Goal: Information Seeking & Learning: Compare options

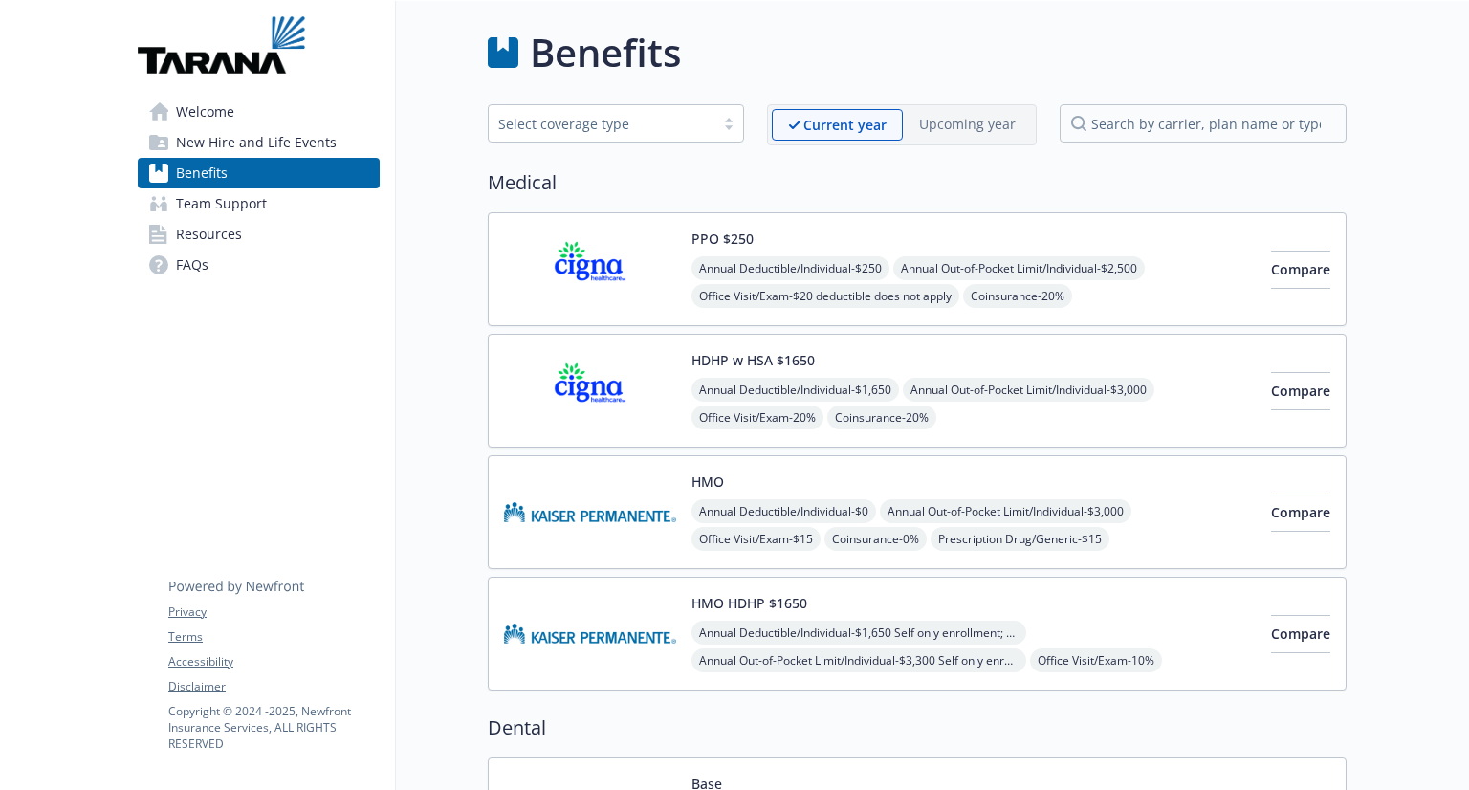
drag, startPoint x: 1280, startPoint y: 274, endPoint x: 1354, endPoint y: 318, distance: 86.6
click at [1301, 265] on button "Compare" at bounding box center [1300, 270] width 59 height 38
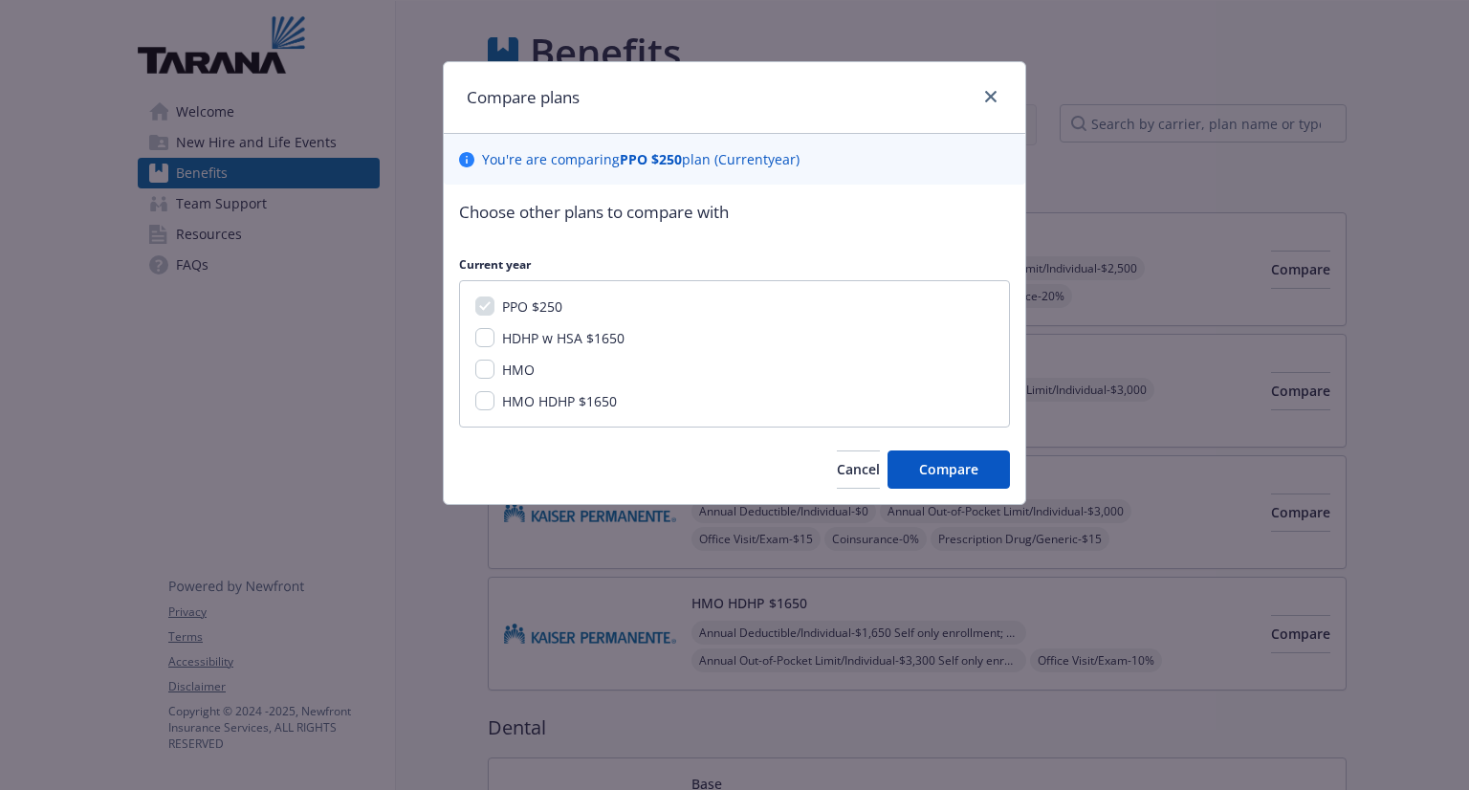
click at [532, 340] on span "HDHP w HSA $1650" at bounding box center [563, 338] width 122 height 18
click at [494, 340] on input "HDHP w HSA $1650" at bounding box center [484, 337] width 19 height 19
checkbox input "true"
click at [502, 376] on span "HMO" at bounding box center [518, 370] width 33 height 18
click at [494, 376] on input "HMO" at bounding box center [484, 369] width 19 height 19
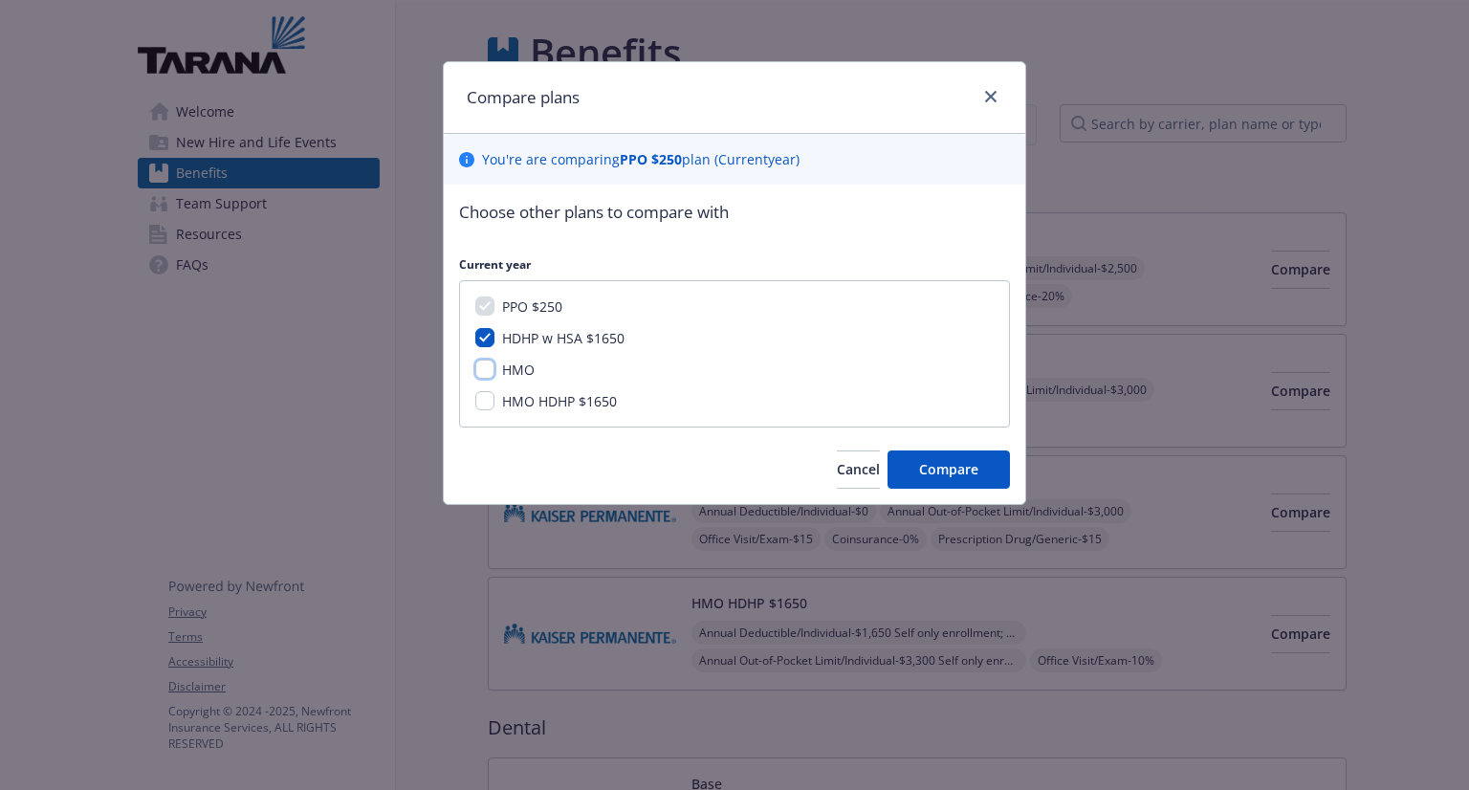
checkbox input "true"
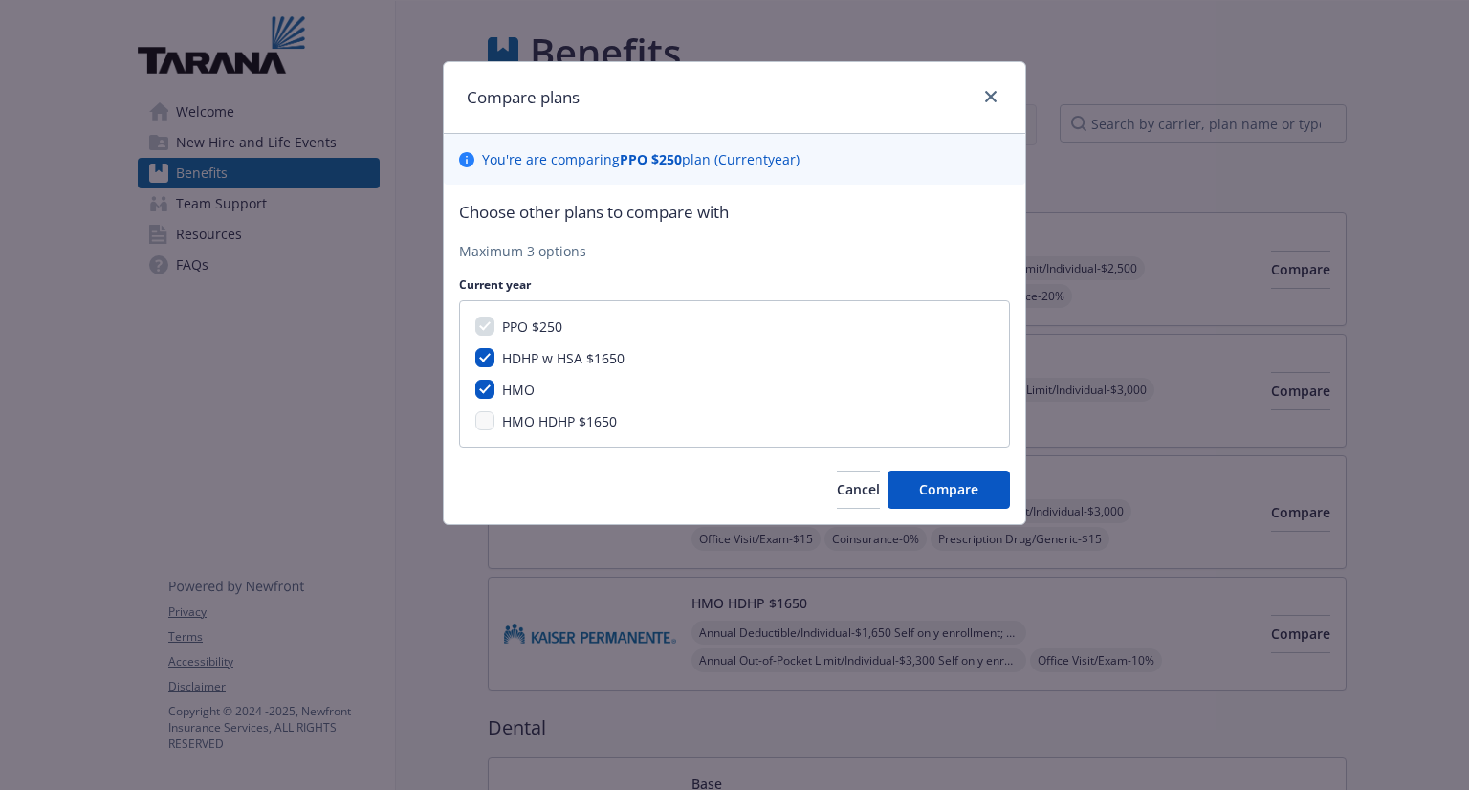
click at [520, 426] on span "HMO HDHP $1650" at bounding box center [559, 421] width 115 height 18
click at [514, 350] on span "HDHP w HSA $1650" at bounding box center [563, 358] width 122 height 18
click at [494, 350] on input "HDHP w HSA $1650" at bounding box center [484, 357] width 19 height 19
checkbox input "false"
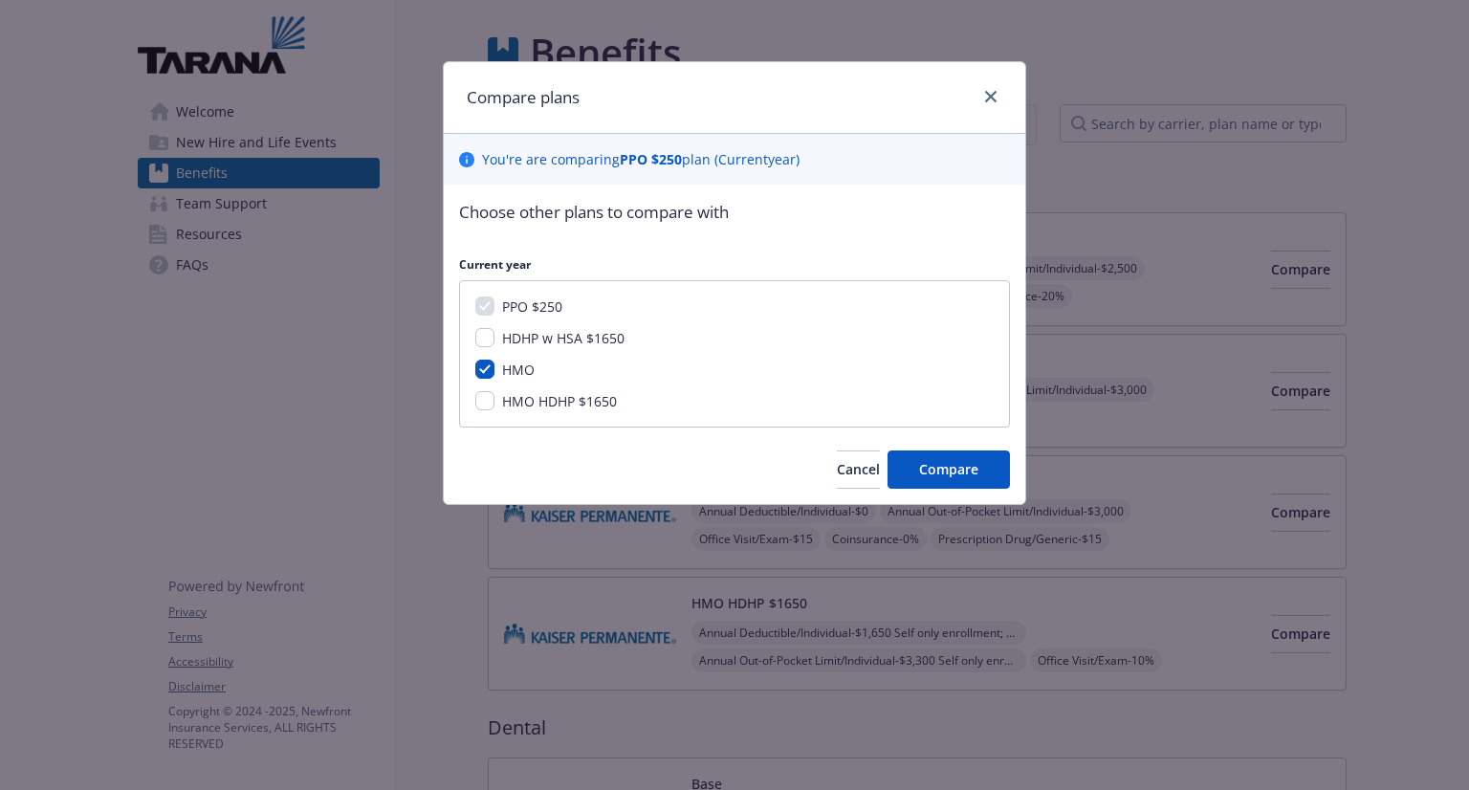
click at [514, 393] on span "HMO HDHP $1650" at bounding box center [559, 401] width 115 height 18
click at [494, 393] on input "HMO HDHP $1650" at bounding box center [484, 400] width 19 height 19
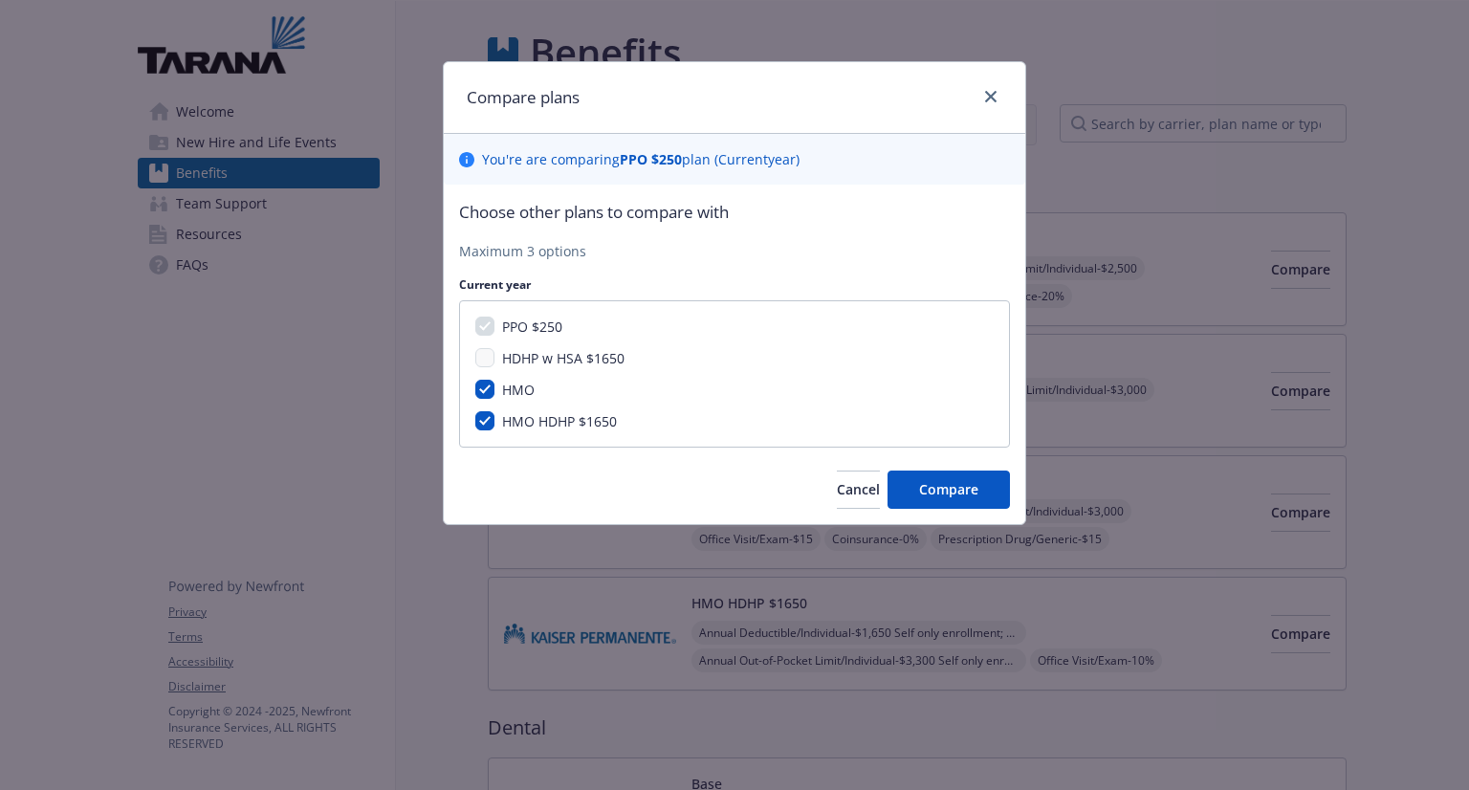
click at [536, 353] on span "HDHP w HSA $1650" at bounding box center [563, 358] width 122 height 18
click at [539, 423] on span "HMO HDHP $1650" at bounding box center [559, 421] width 115 height 18
click at [494, 423] on input "HMO HDHP $1650" at bounding box center [484, 420] width 19 height 19
checkbox input "false"
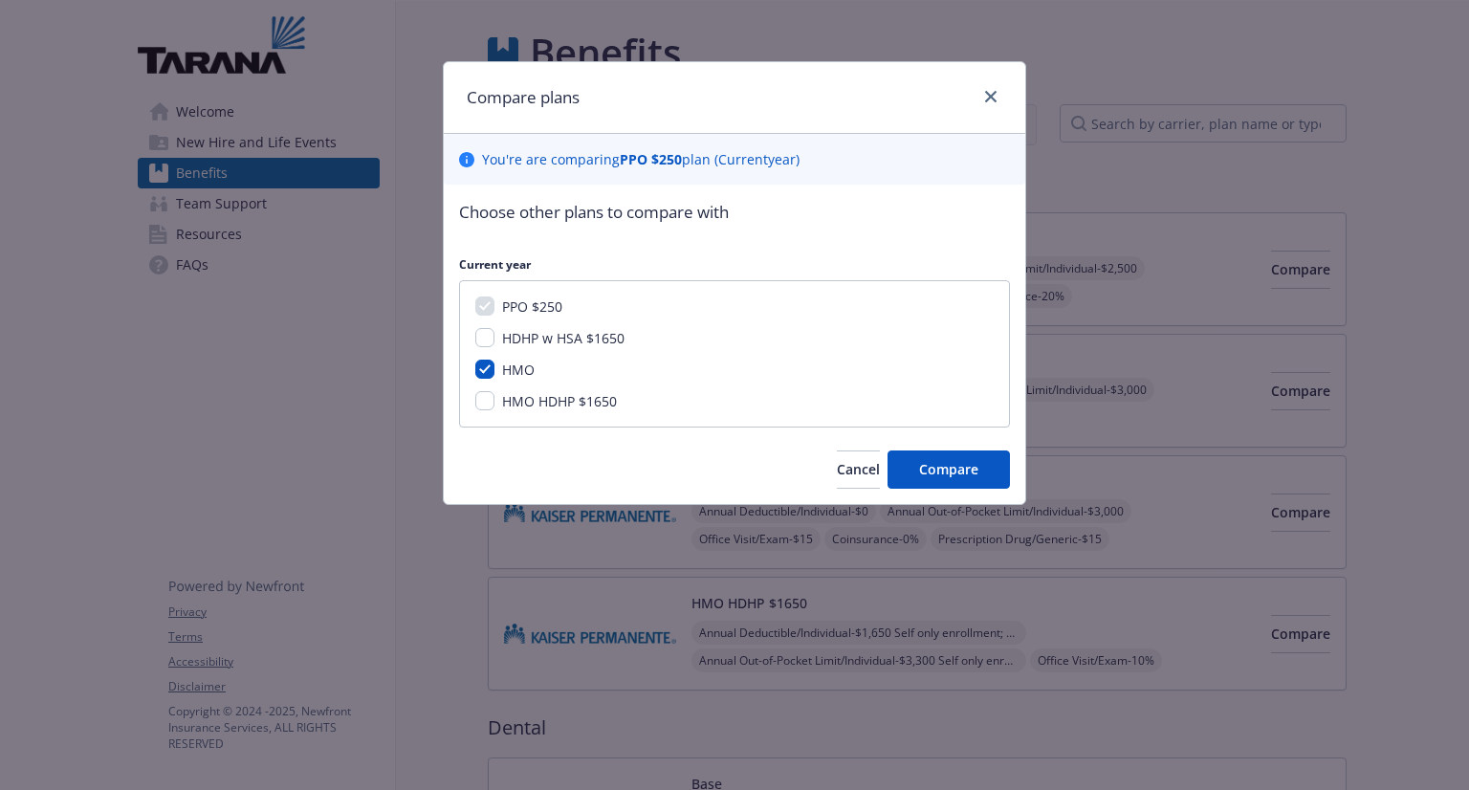
click at [516, 365] on span "HMO" at bounding box center [518, 370] width 33 height 18
click at [494, 365] on input "HMO" at bounding box center [484, 369] width 19 height 19
checkbox input "false"
click at [837, 474] on span "Cancel" at bounding box center [858, 469] width 43 height 18
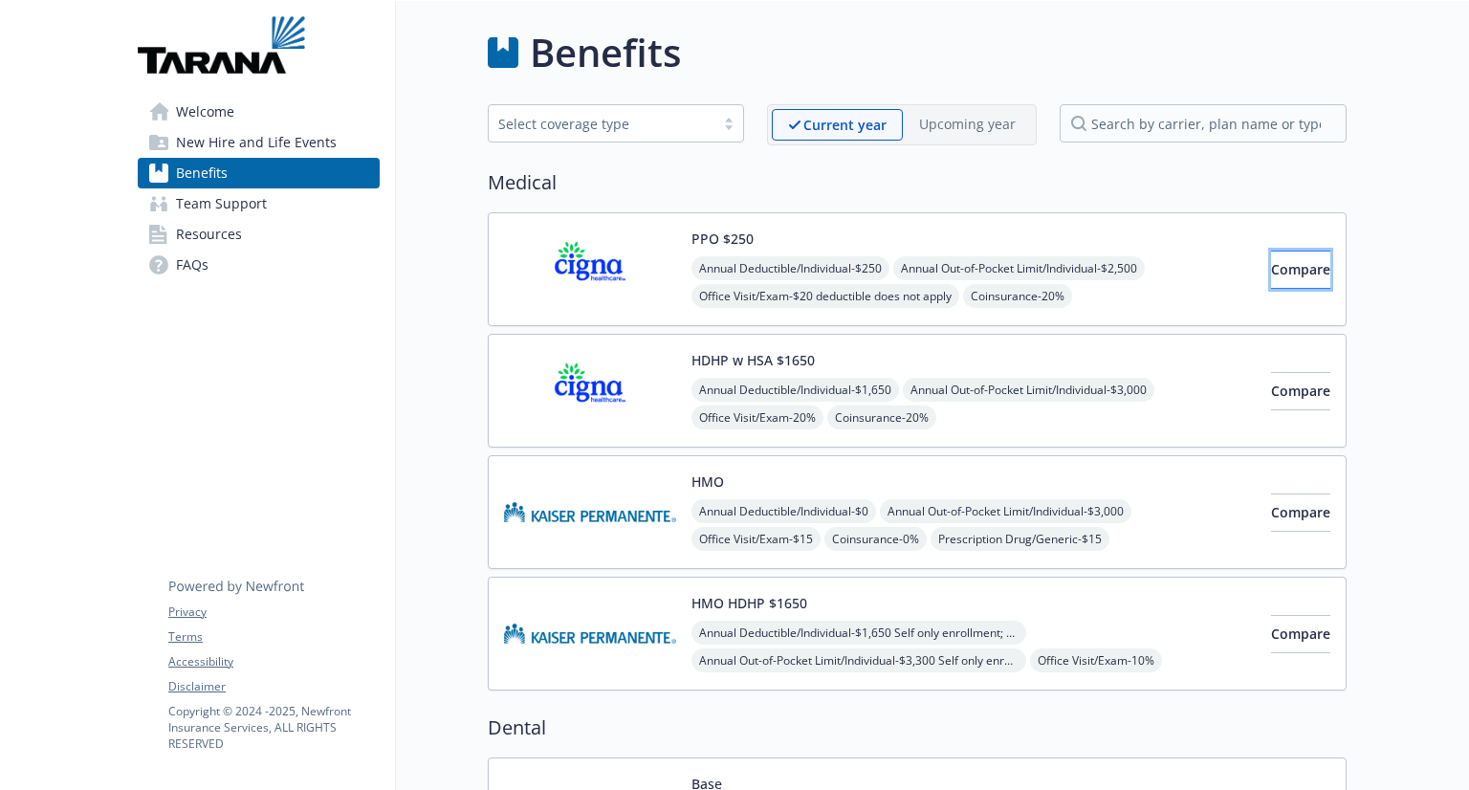
click at [1271, 281] on button "Compare" at bounding box center [1300, 270] width 59 height 38
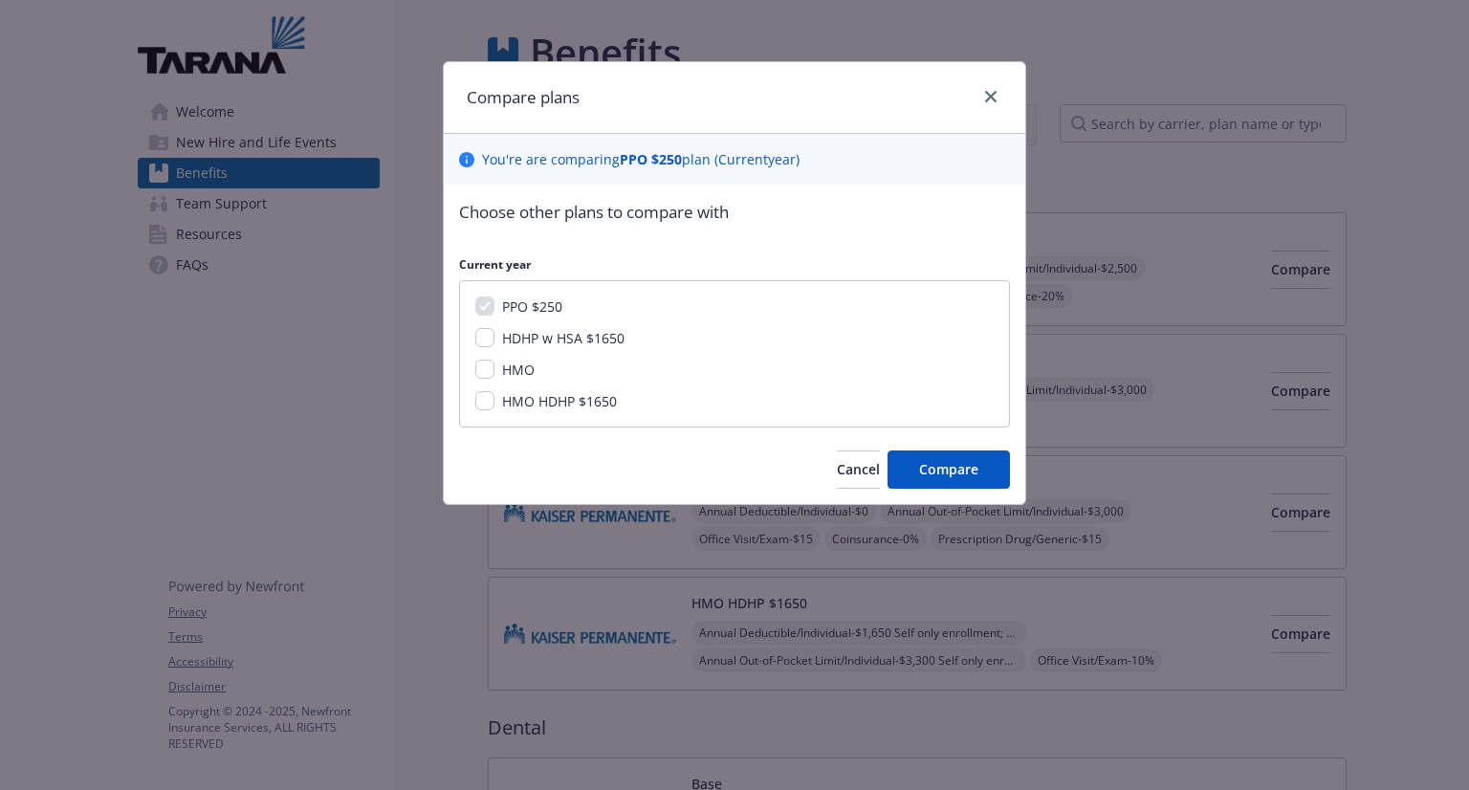
click at [529, 332] on span "HDHP w HSA $1650" at bounding box center [563, 338] width 122 height 18
click at [494, 332] on input "HDHP w HSA $1650" at bounding box center [484, 337] width 19 height 19
checkbox input "true"
click at [497, 362] on div "HMO" at bounding box center [516, 370] width 44 height 20
click at [490, 369] on input "HMO" at bounding box center [484, 369] width 19 height 19
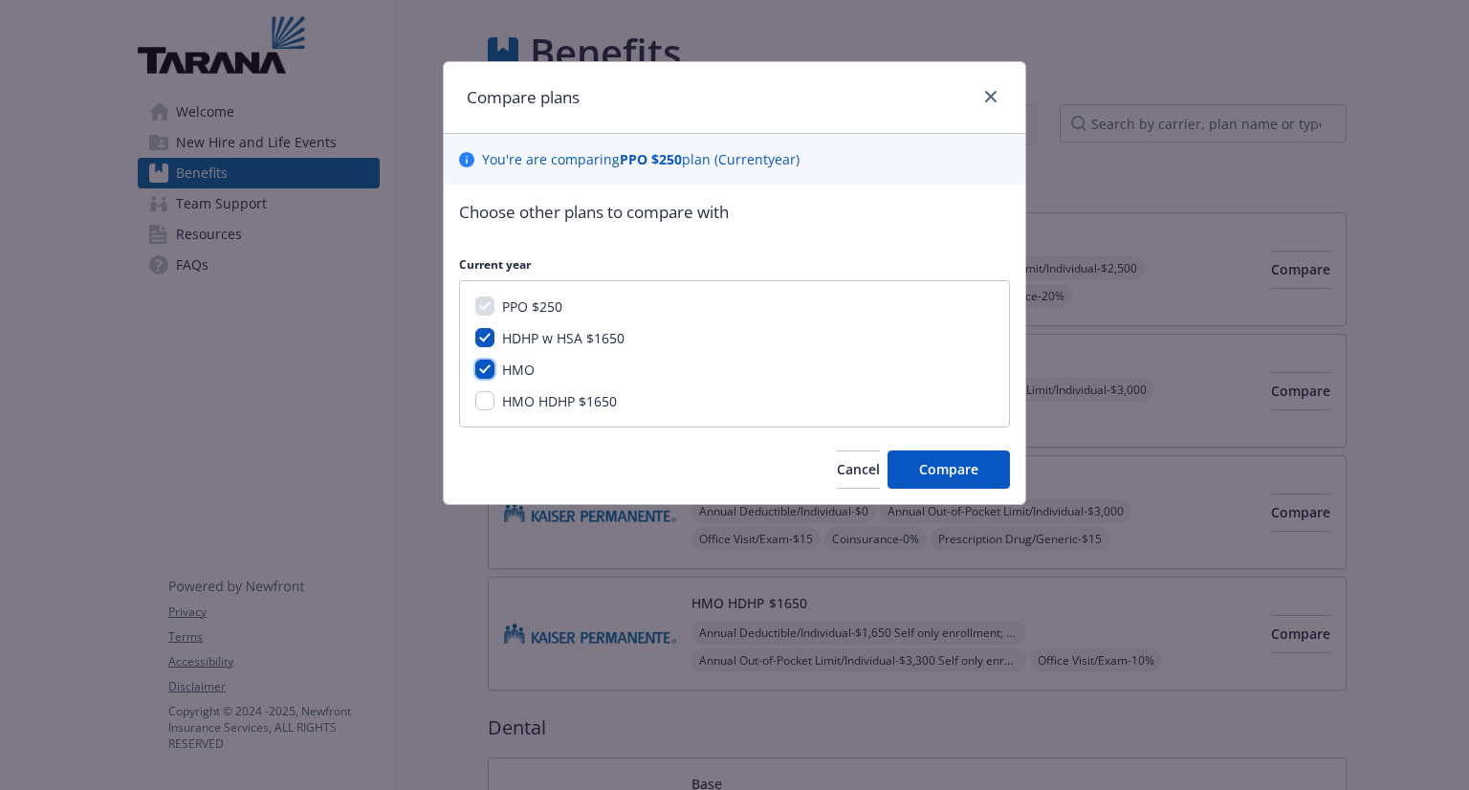
checkbox input "true"
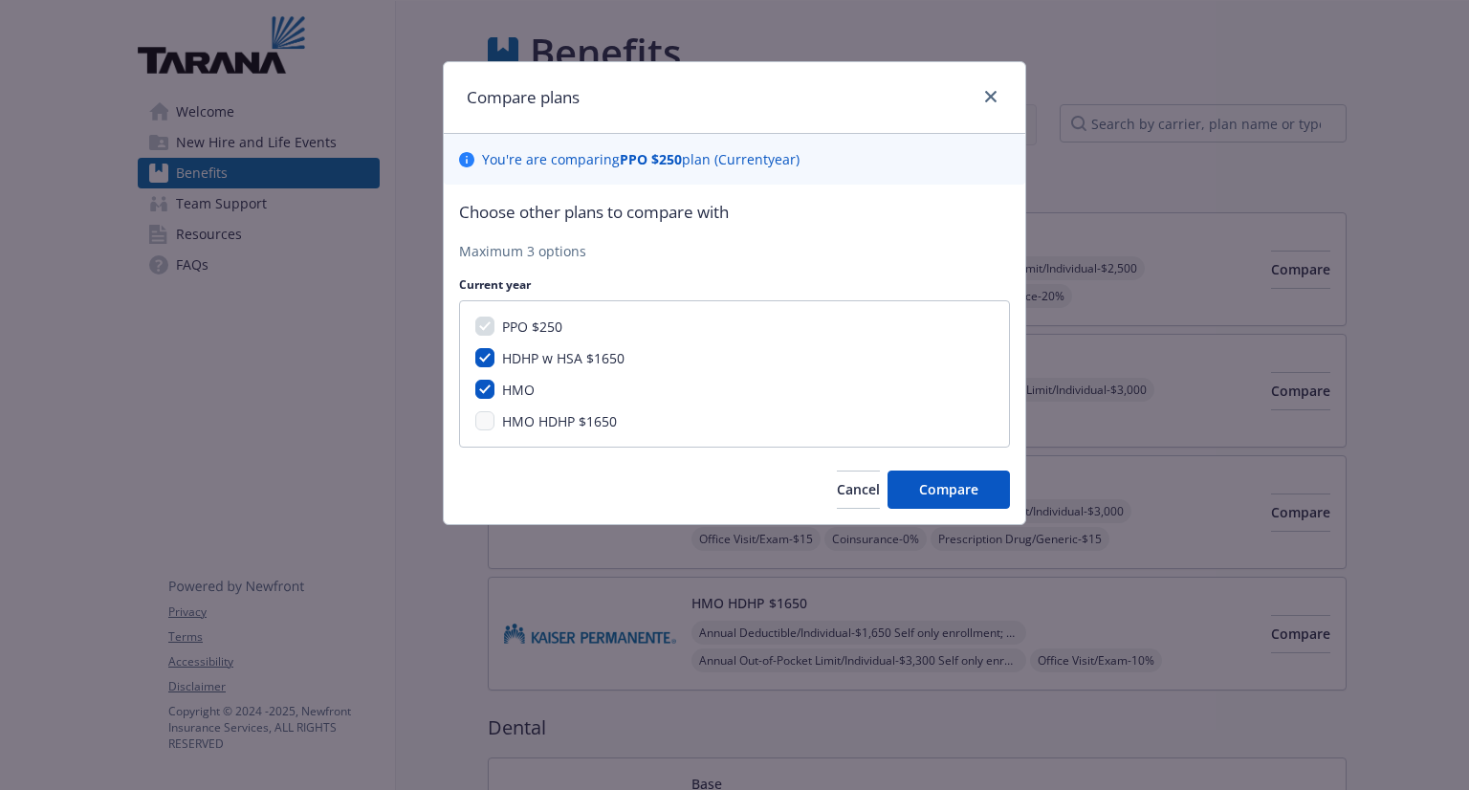
click at [481, 433] on div "PPO $250 HDHP w HSA $1650 HMO HMO HDHP $1650" at bounding box center [734, 373] width 551 height 147
click at [931, 502] on button "Compare" at bounding box center [948, 490] width 122 height 38
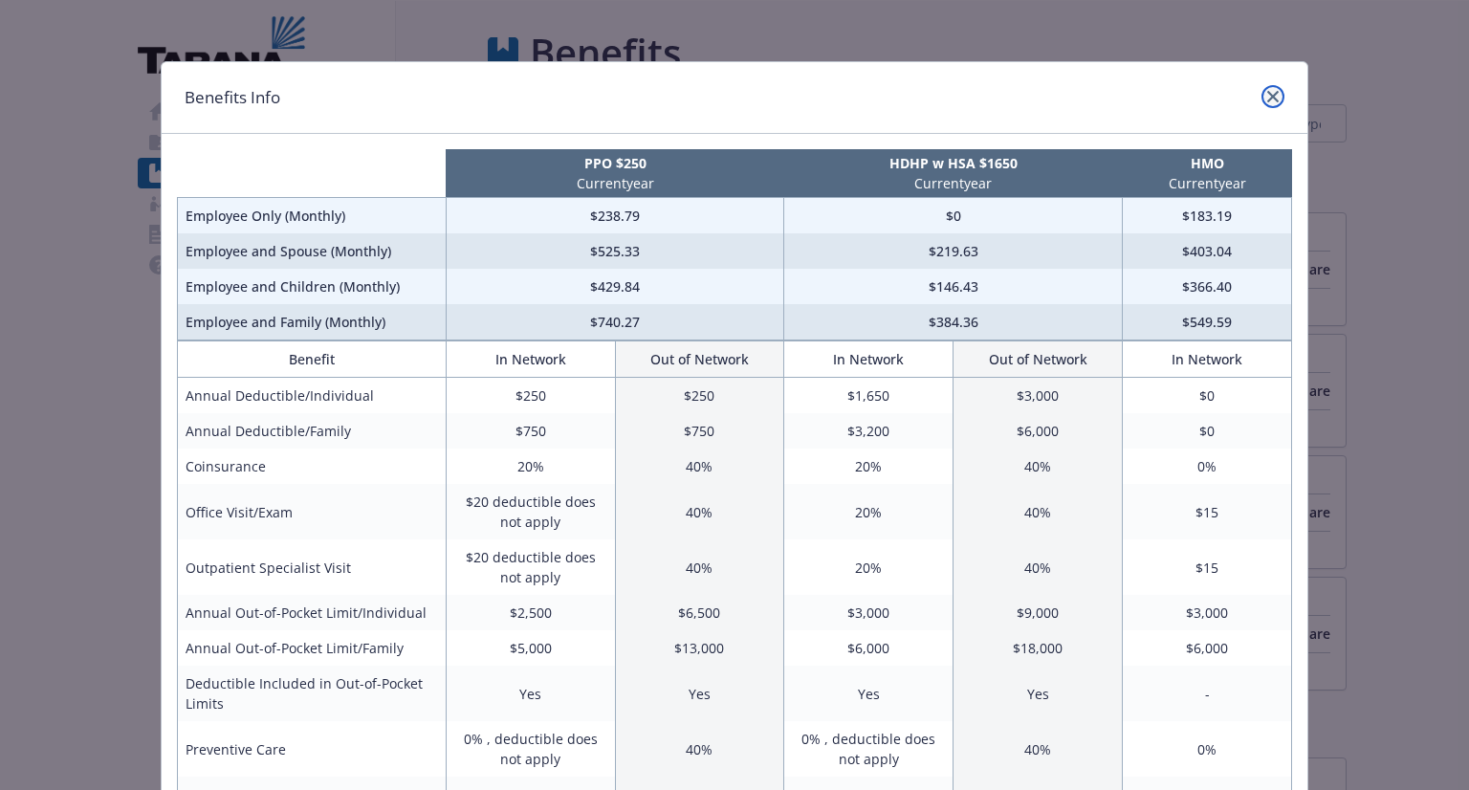
click at [1270, 95] on icon "close" at bounding box center [1272, 96] width 11 height 11
